Goal: Task Accomplishment & Management: Use online tool/utility

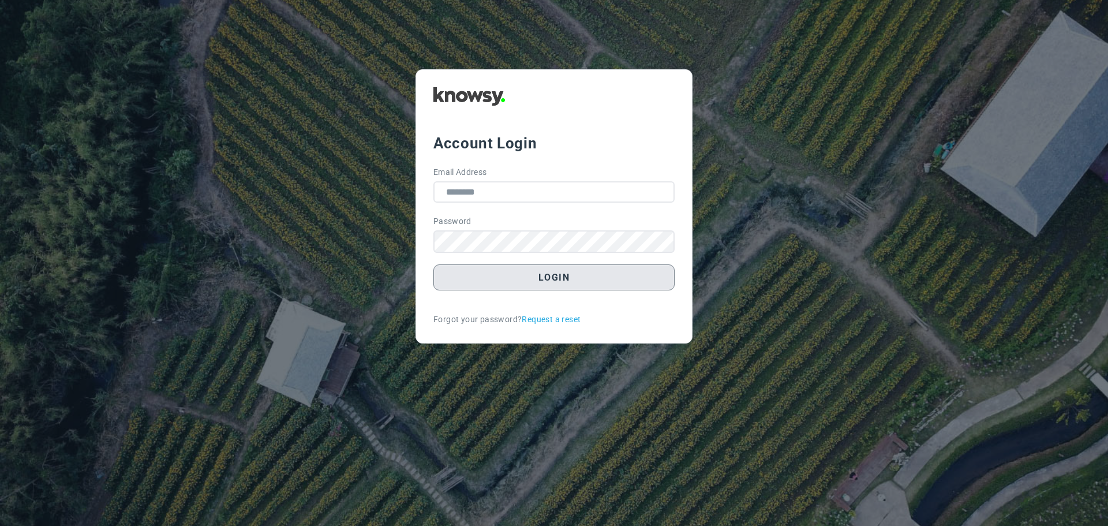
type input "**********"
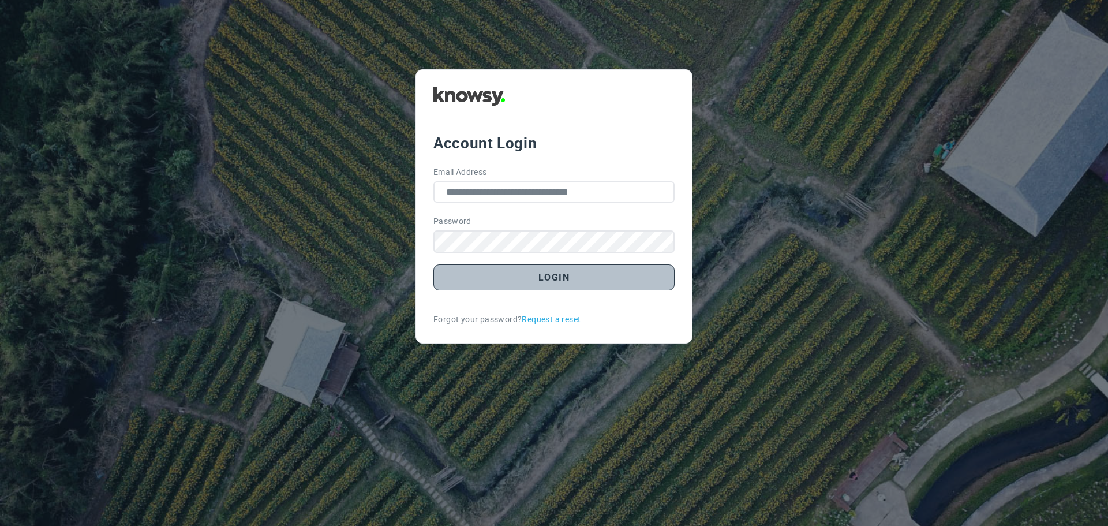
click at [537, 280] on button "Login" at bounding box center [553, 277] width 241 height 26
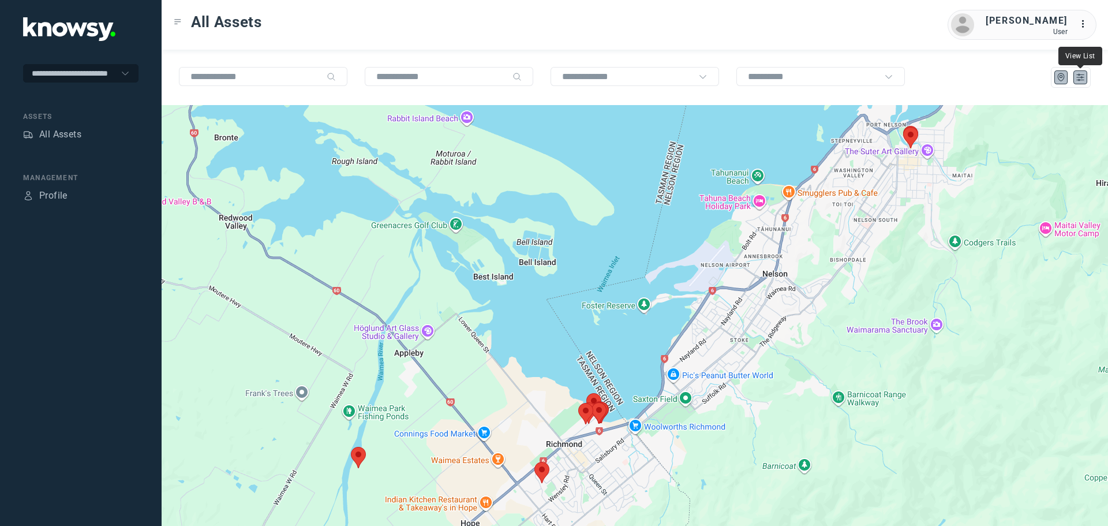
click at [1081, 78] on icon "List" at bounding box center [1080, 77] width 7 height 6
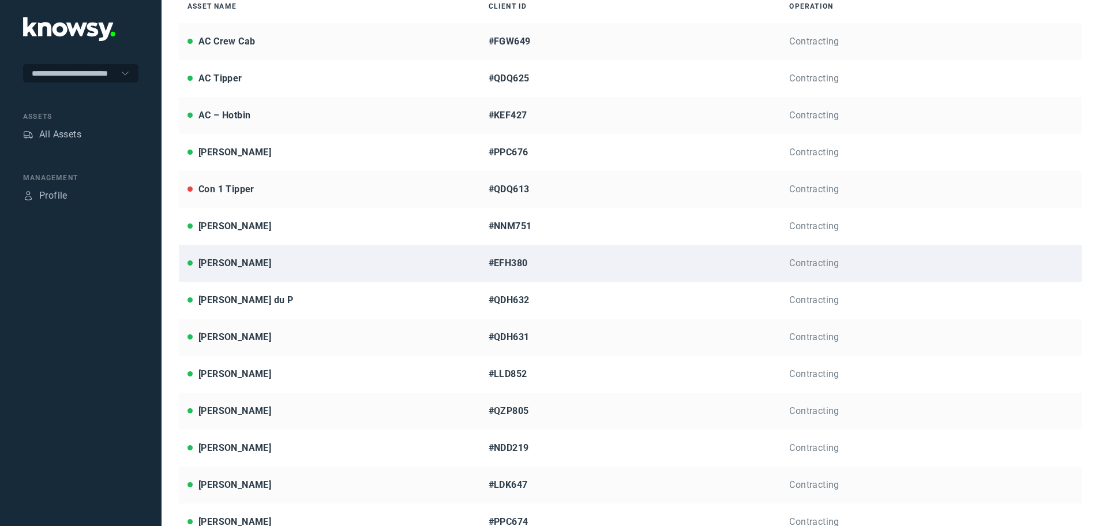
scroll to position [231, 0]
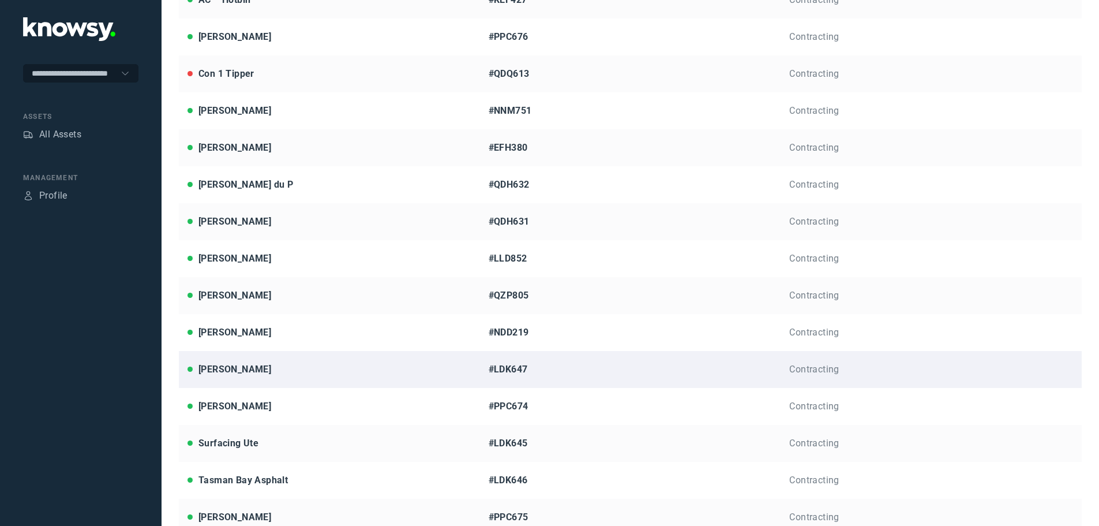
click at [218, 373] on div "Lorne T" at bounding box center [235, 369] width 73 height 14
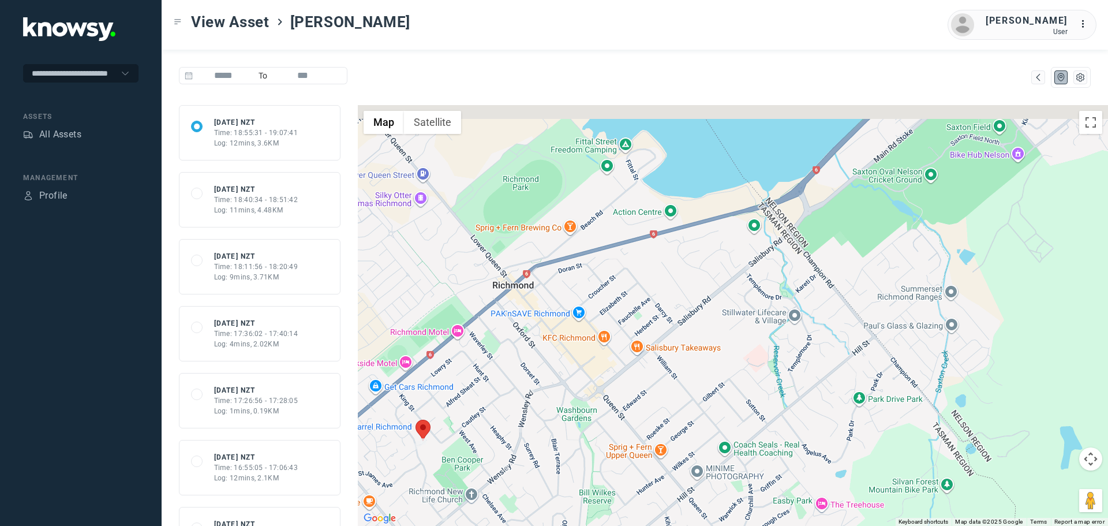
drag, startPoint x: 794, startPoint y: 283, endPoint x: 750, endPoint y: 343, distance: 74.8
click at [750, 343] on div at bounding box center [733, 315] width 750 height 421
